Goal: Go to known website: Access a specific website the user already knows

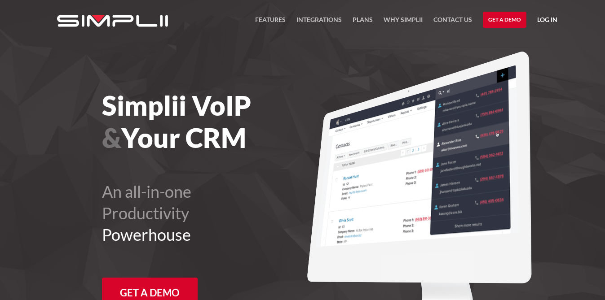
click at [549, 18] on link "Log in" at bounding box center [547, 20] width 20 height 13
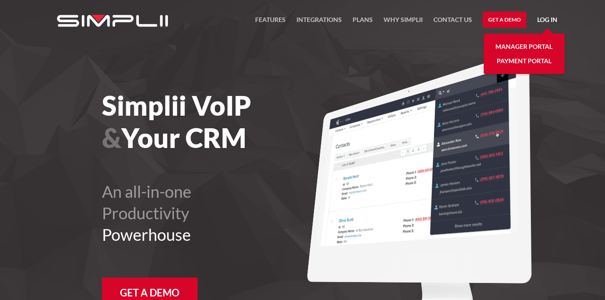
click at [532, 41] on link "Manager Portal" at bounding box center [523, 46] width 57 height 14
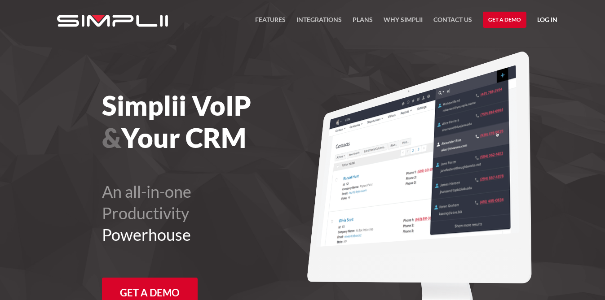
click at [553, 18] on link "Log in" at bounding box center [547, 20] width 20 height 13
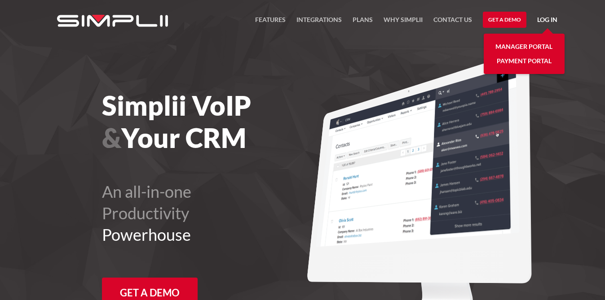
click at [522, 48] on link "Manager Portal" at bounding box center [523, 46] width 57 height 14
